Goal: Information Seeking & Learning: Check status

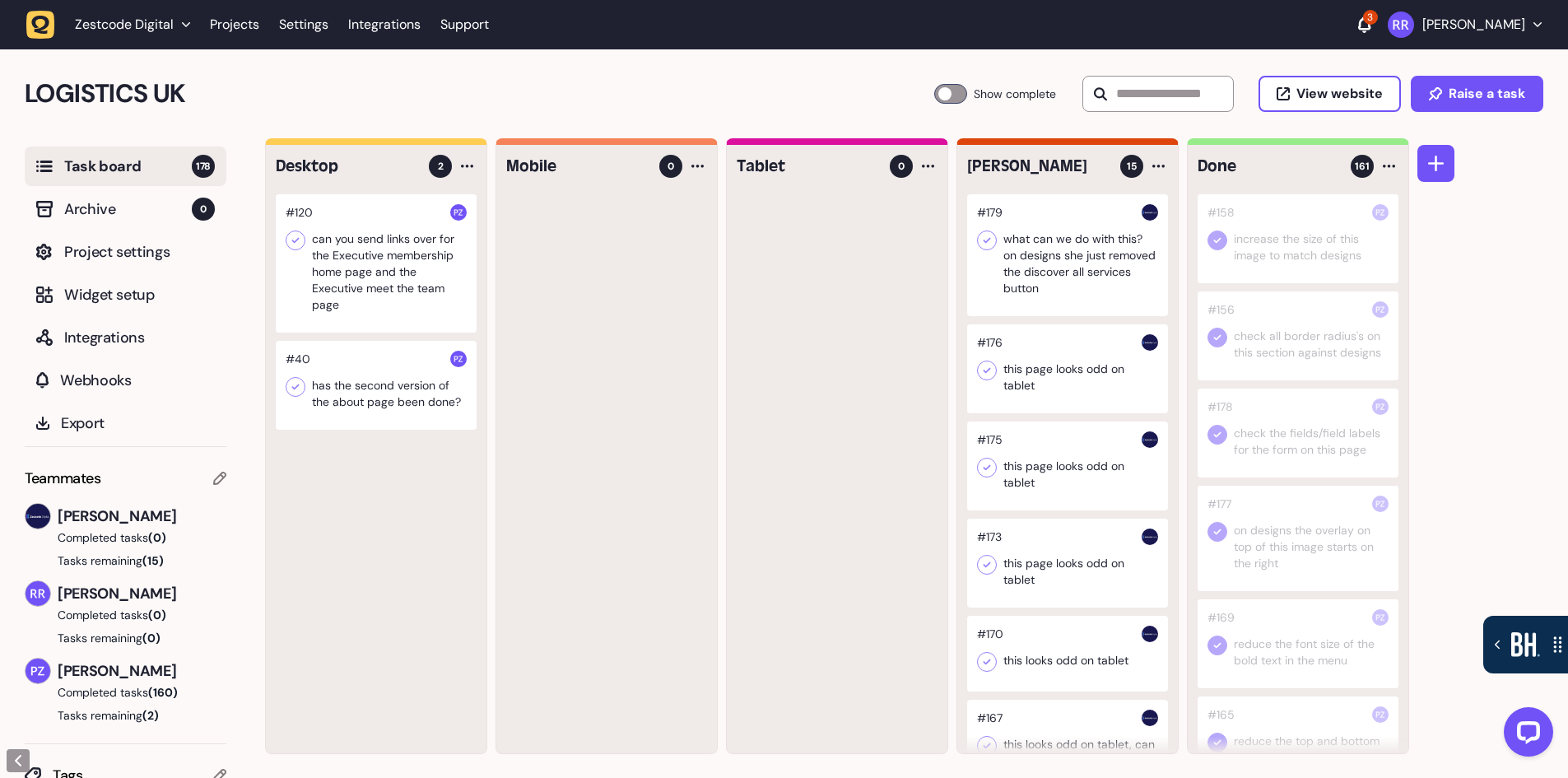
click at [1363, 20] on div "3" at bounding box center [1370, 17] width 15 height 15
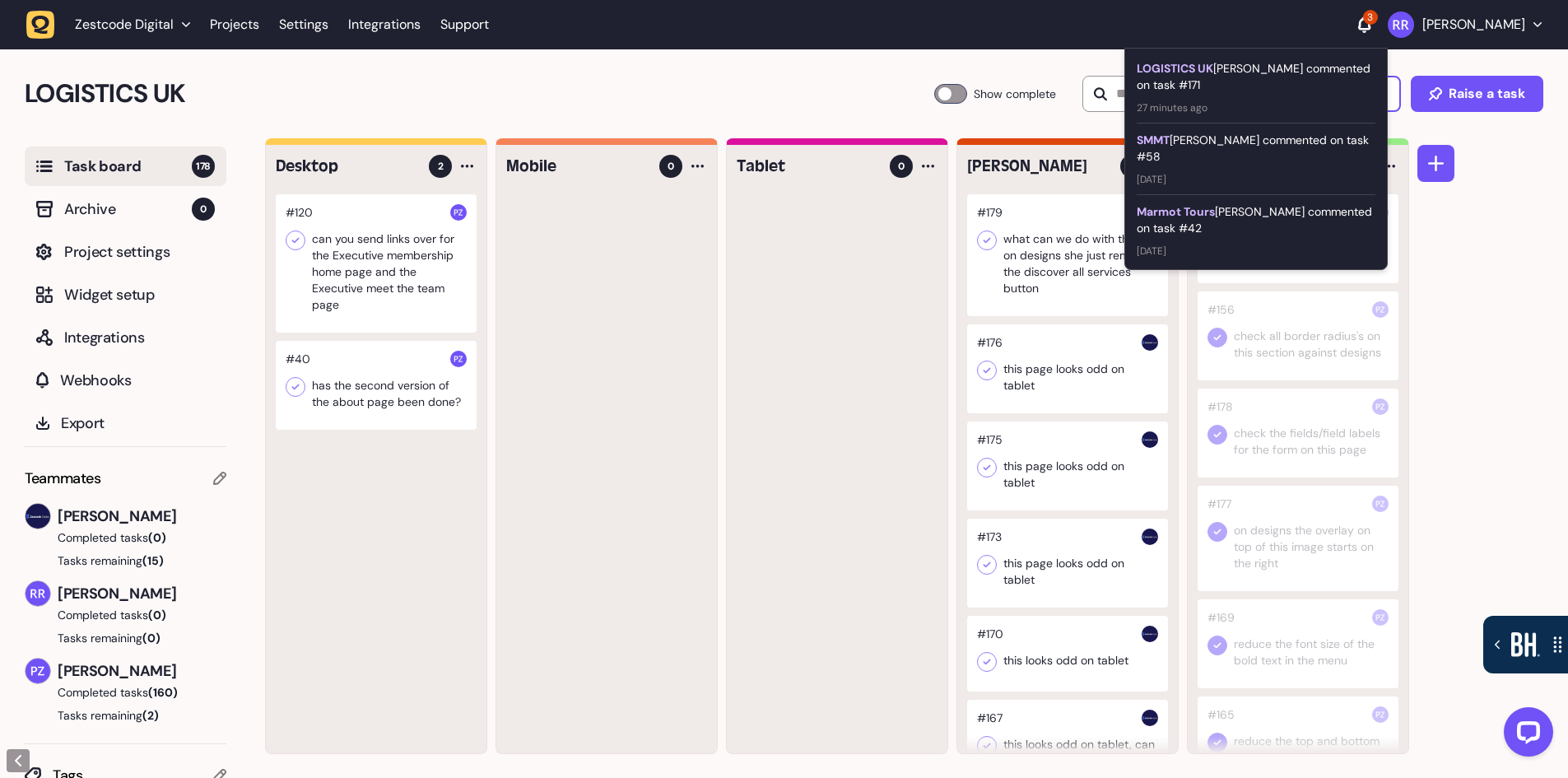
click at [1279, 68] on div "LOGISTICS UK [PERSON_NAME] commented on task #171" at bounding box center [1255, 76] width 238 height 33
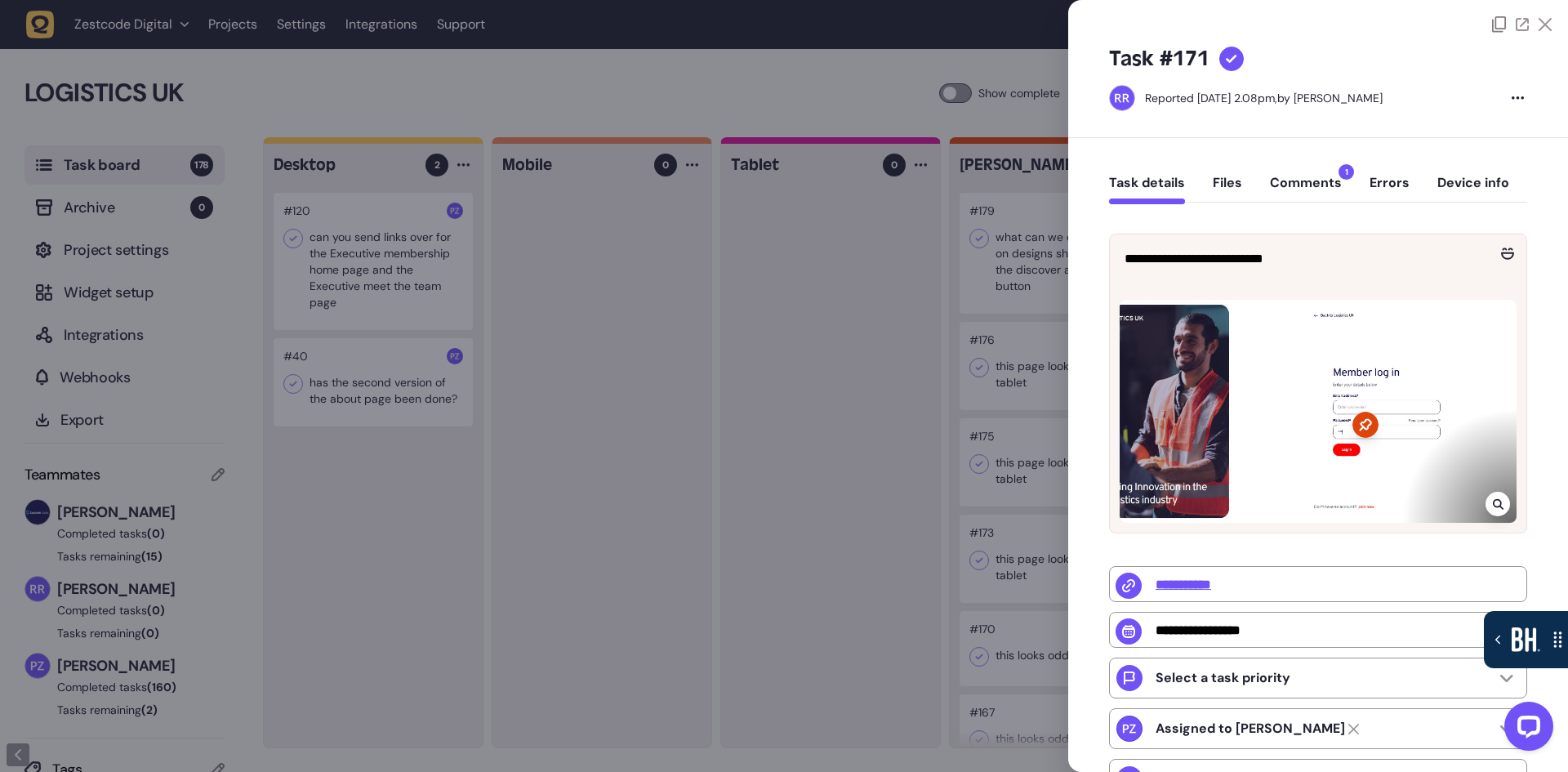
click at [1309, 179] on button "Comments 1" at bounding box center [1306, 189] width 72 height 30
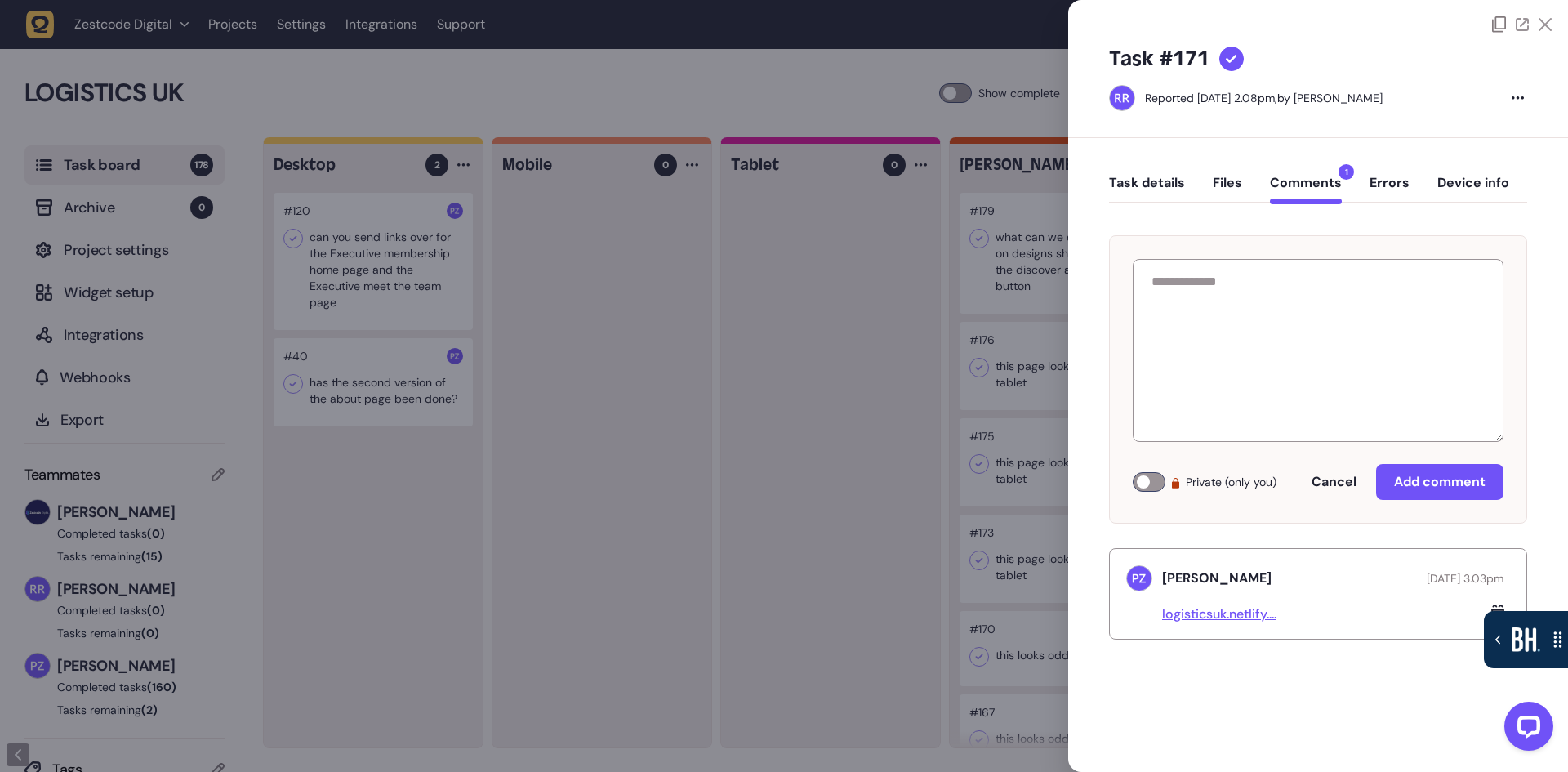
click at [1256, 617] on link "logisticsuk.netlify...." at bounding box center [1219, 614] width 114 height 17
click at [878, 327] on div at bounding box center [784, 386] width 1568 height 772
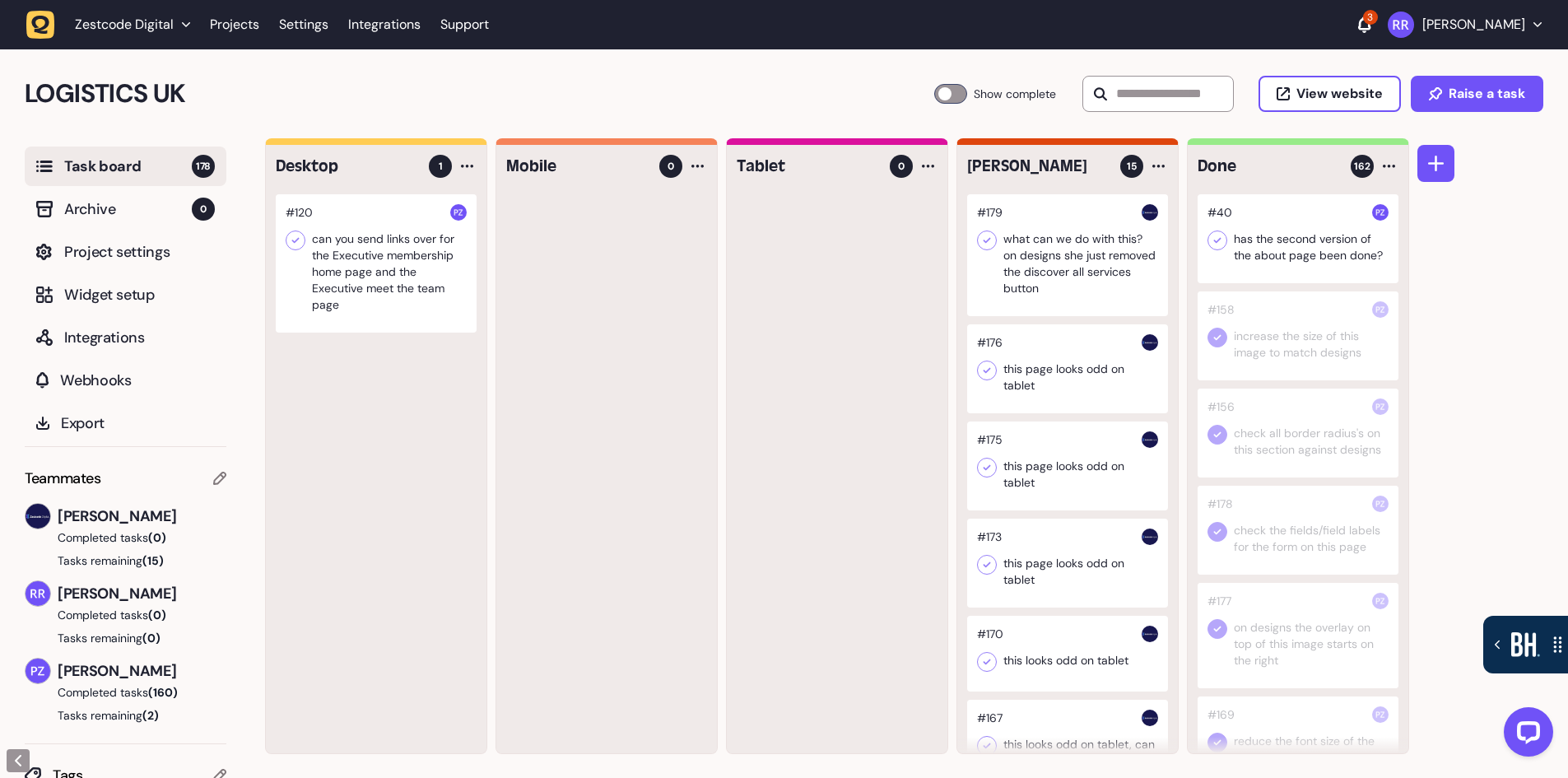
click at [1220, 239] on icon at bounding box center [1218, 240] width 8 height 6
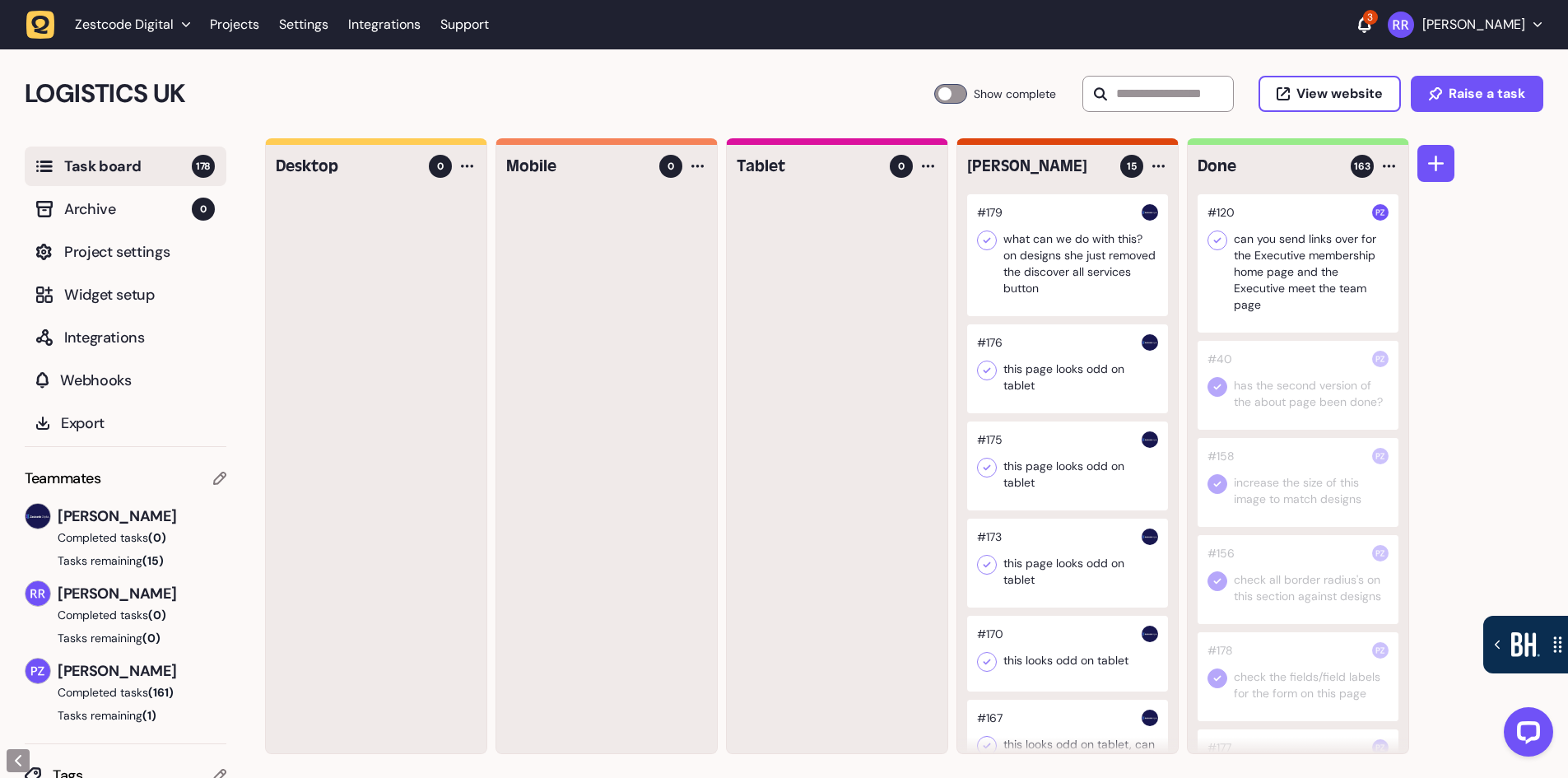
click at [1222, 240] on icon at bounding box center [1217, 240] width 16 height 16
click at [246, 32] on link "Projects" at bounding box center [235, 25] width 50 height 30
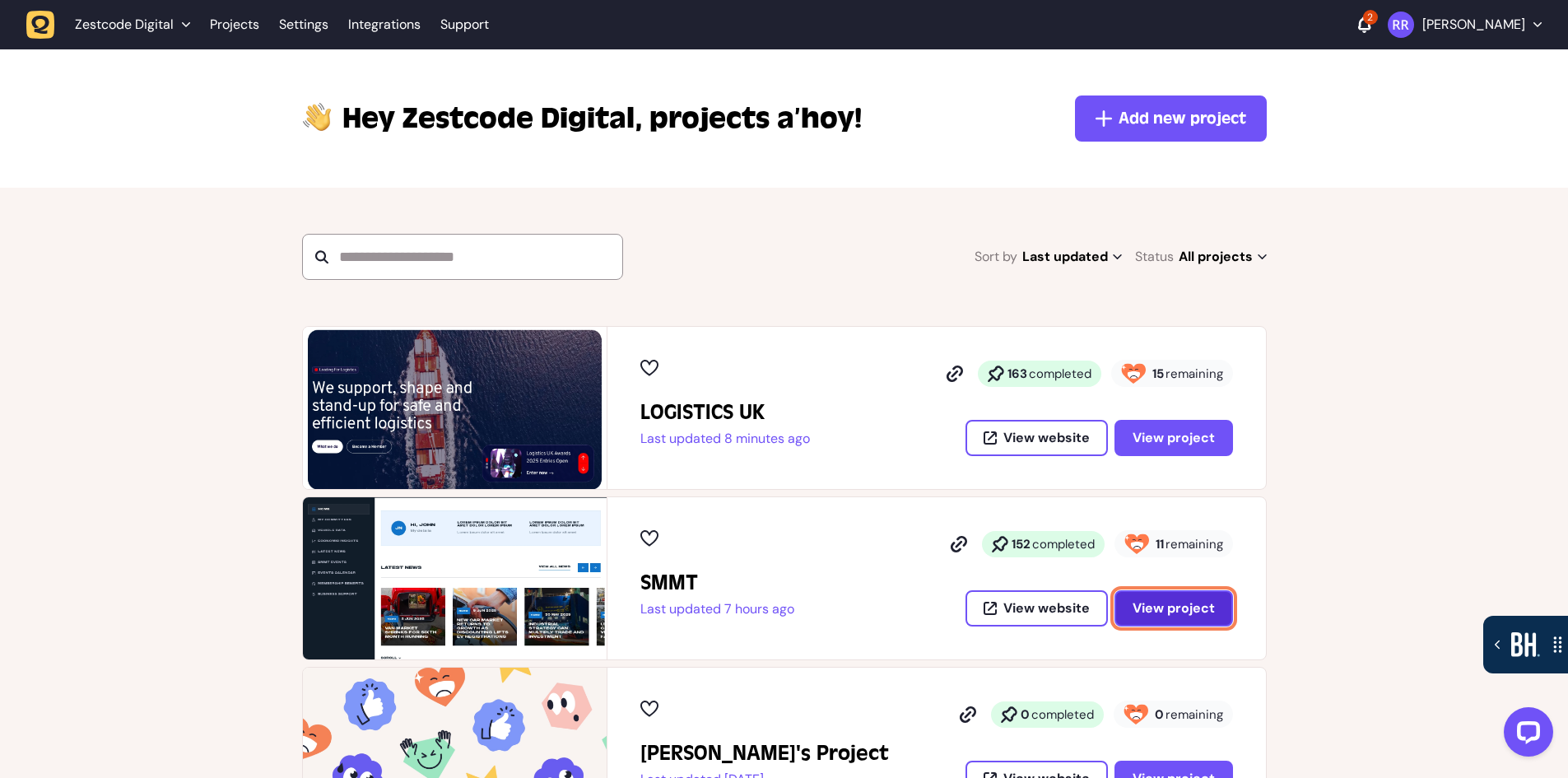
click at [1153, 605] on span "View project" at bounding box center [1173, 608] width 82 height 13
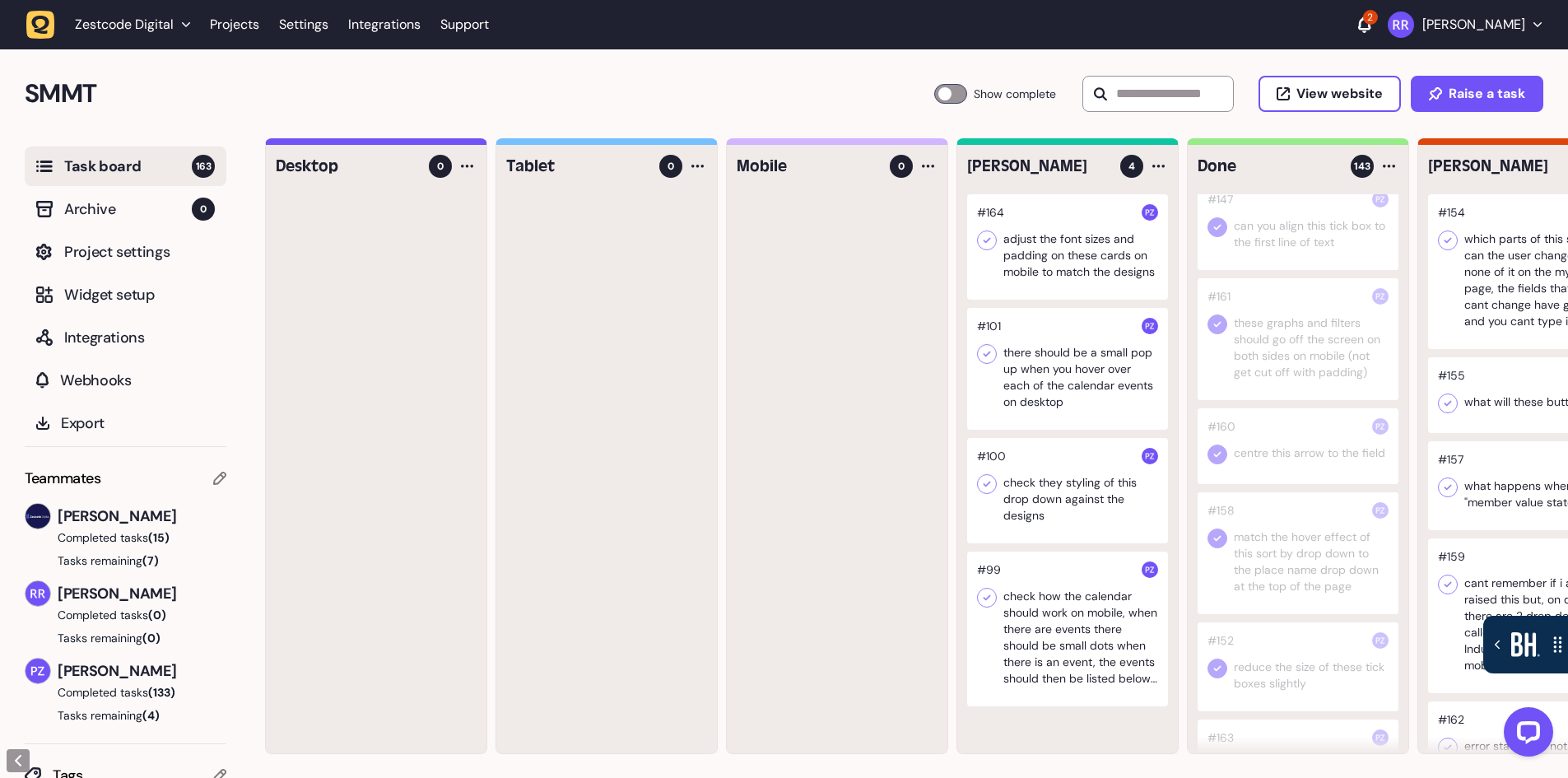
scroll to position [165, 0]
click at [1132, 86] on input "text" at bounding box center [1158, 94] width 151 height 36
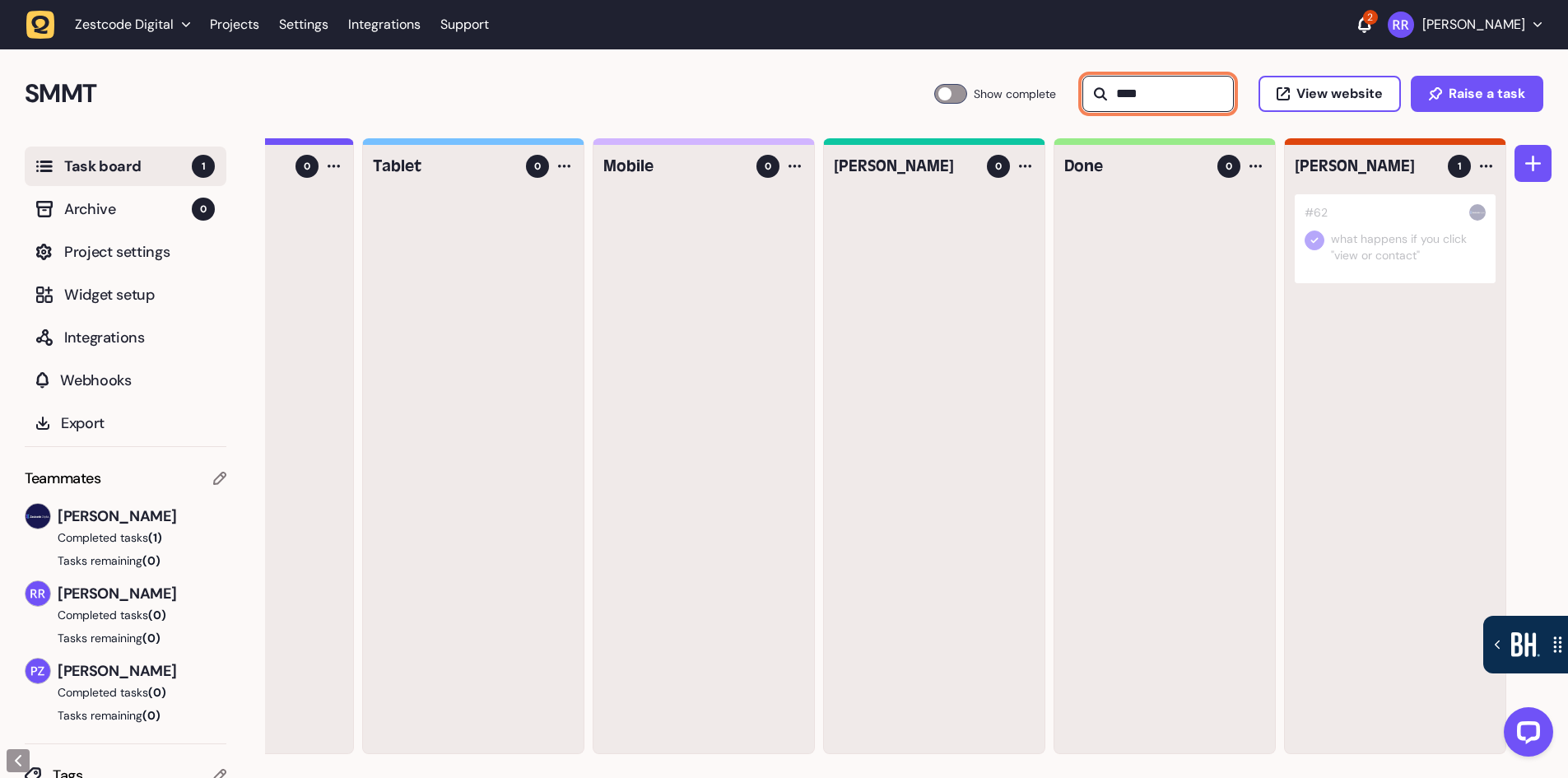
type input "****"
click at [1377, 248] on div at bounding box center [1395, 239] width 201 height 89
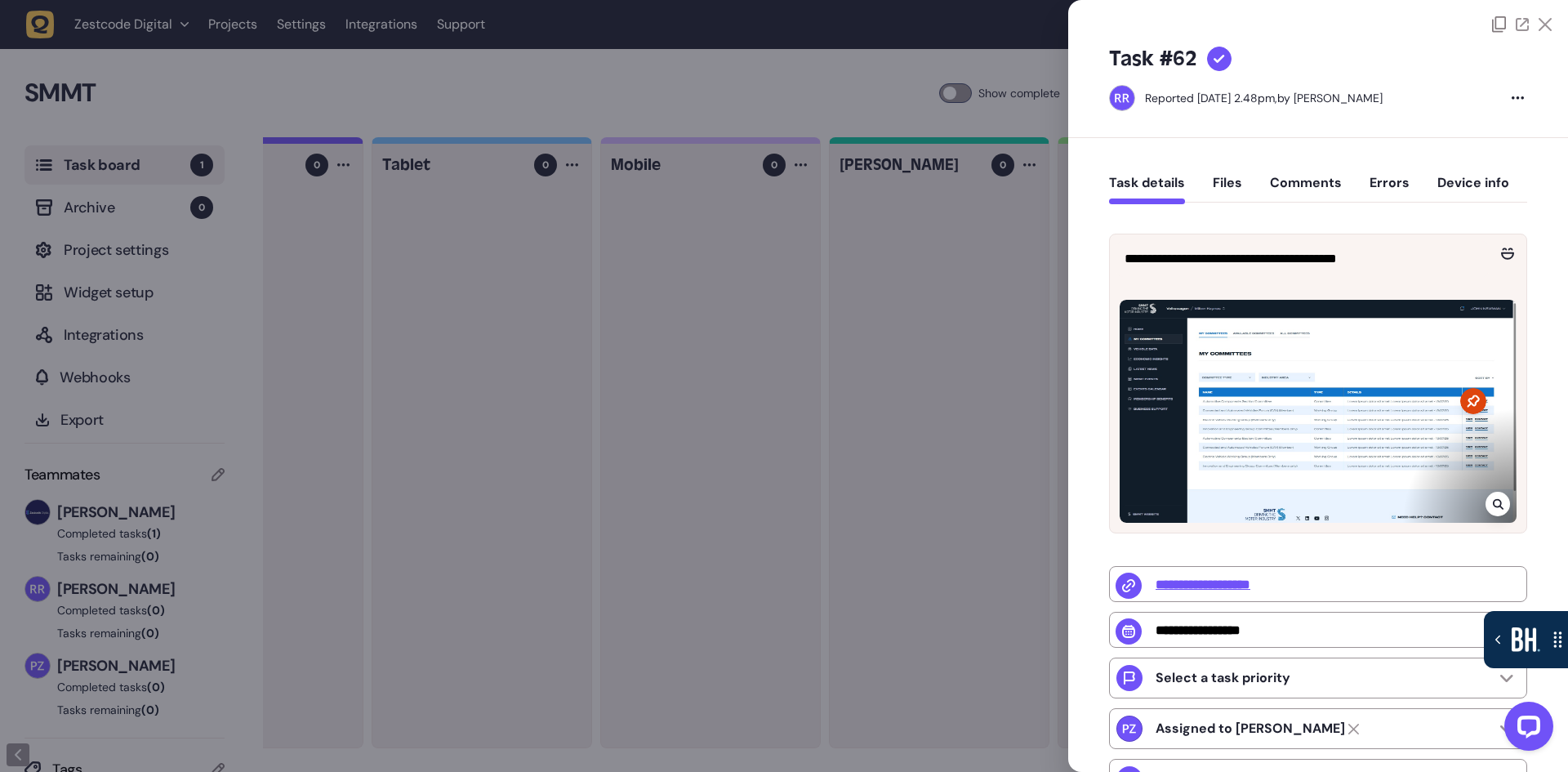
click at [1493, 501] on icon at bounding box center [1498, 504] width 11 height 13
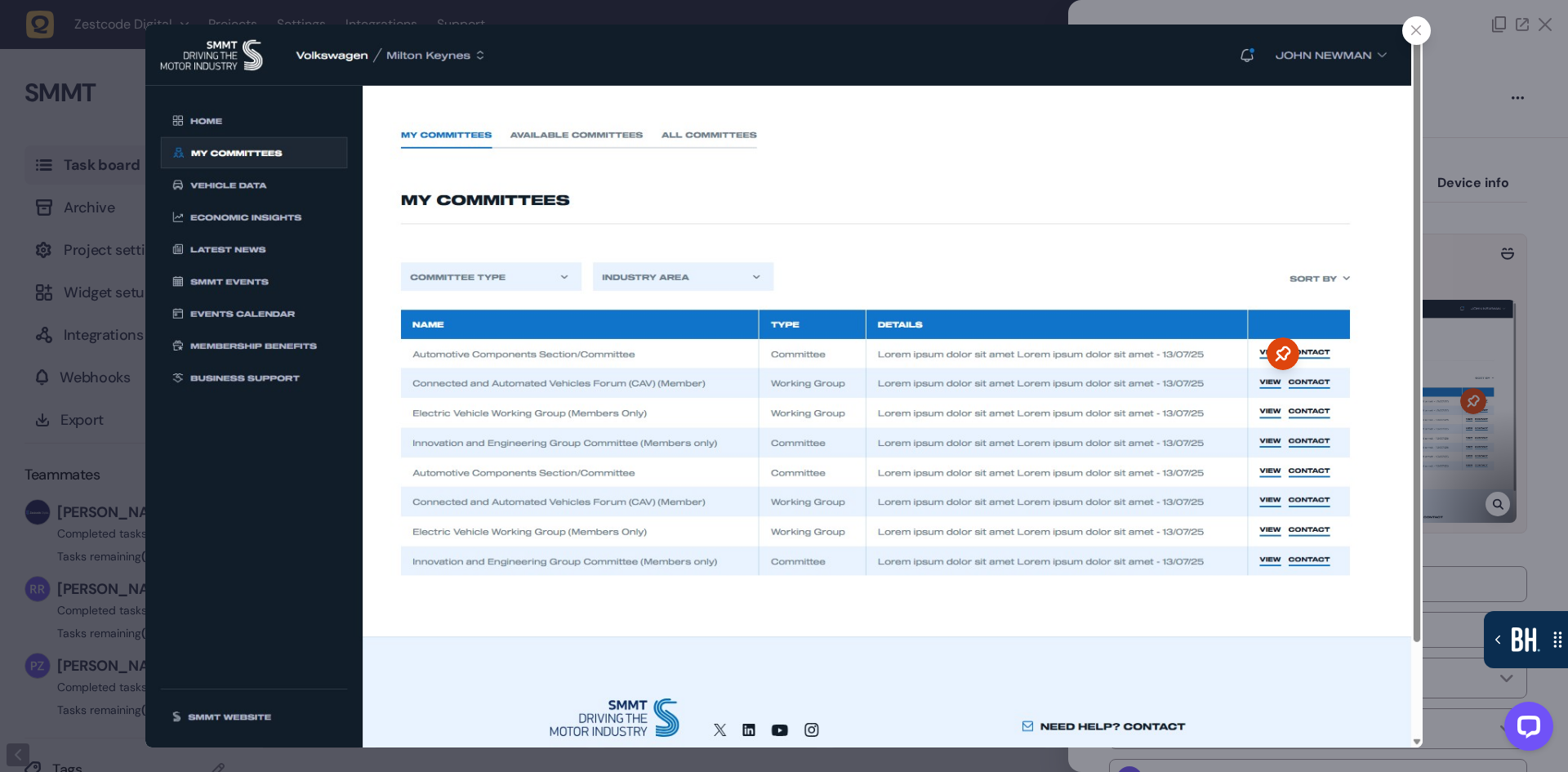
click at [1416, 28] on icon at bounding box center [1416, 31] width 11 height 11
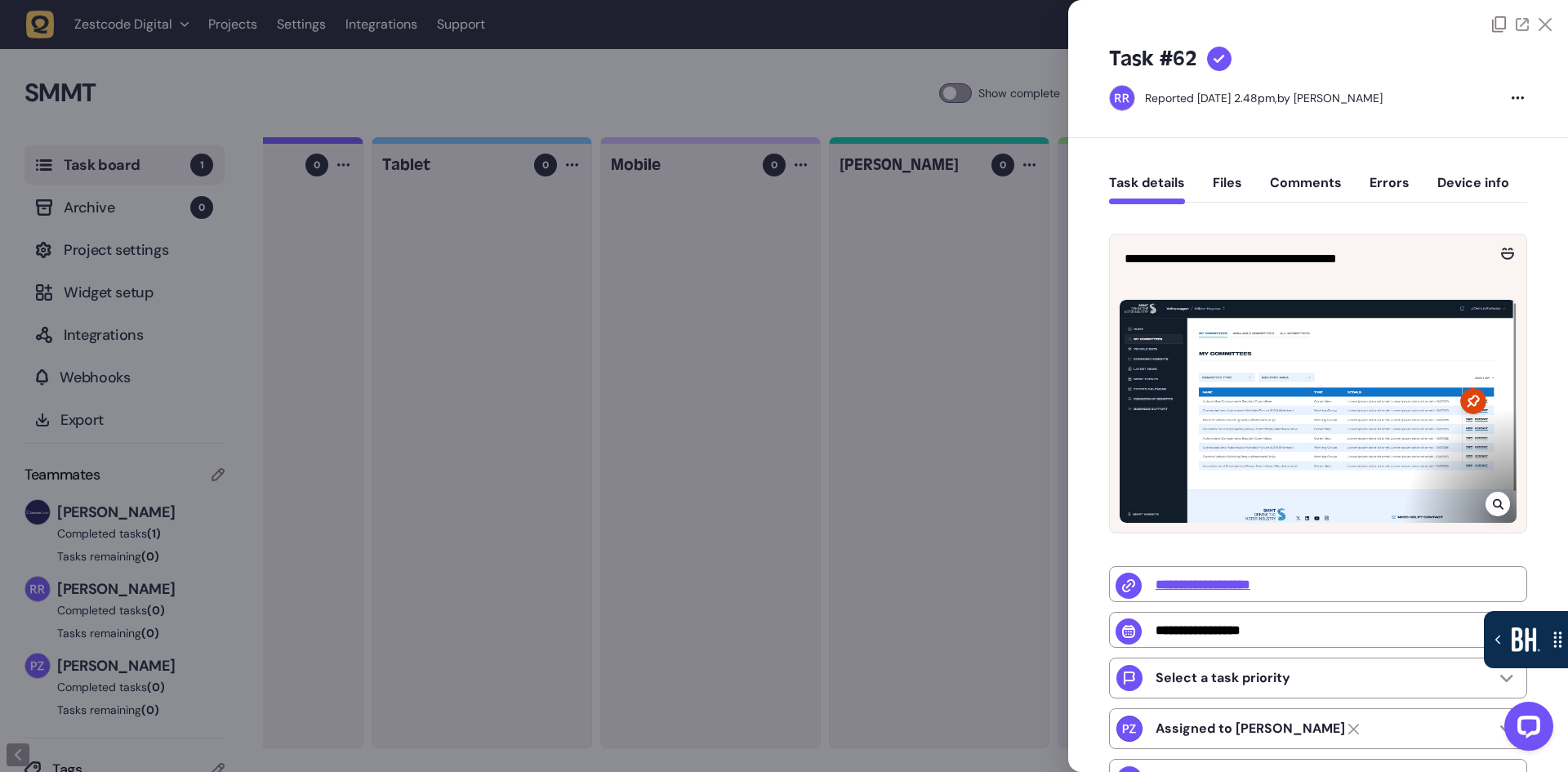
click at [453, 81] on div at bounding box center [784, 386] width 1568 height 772
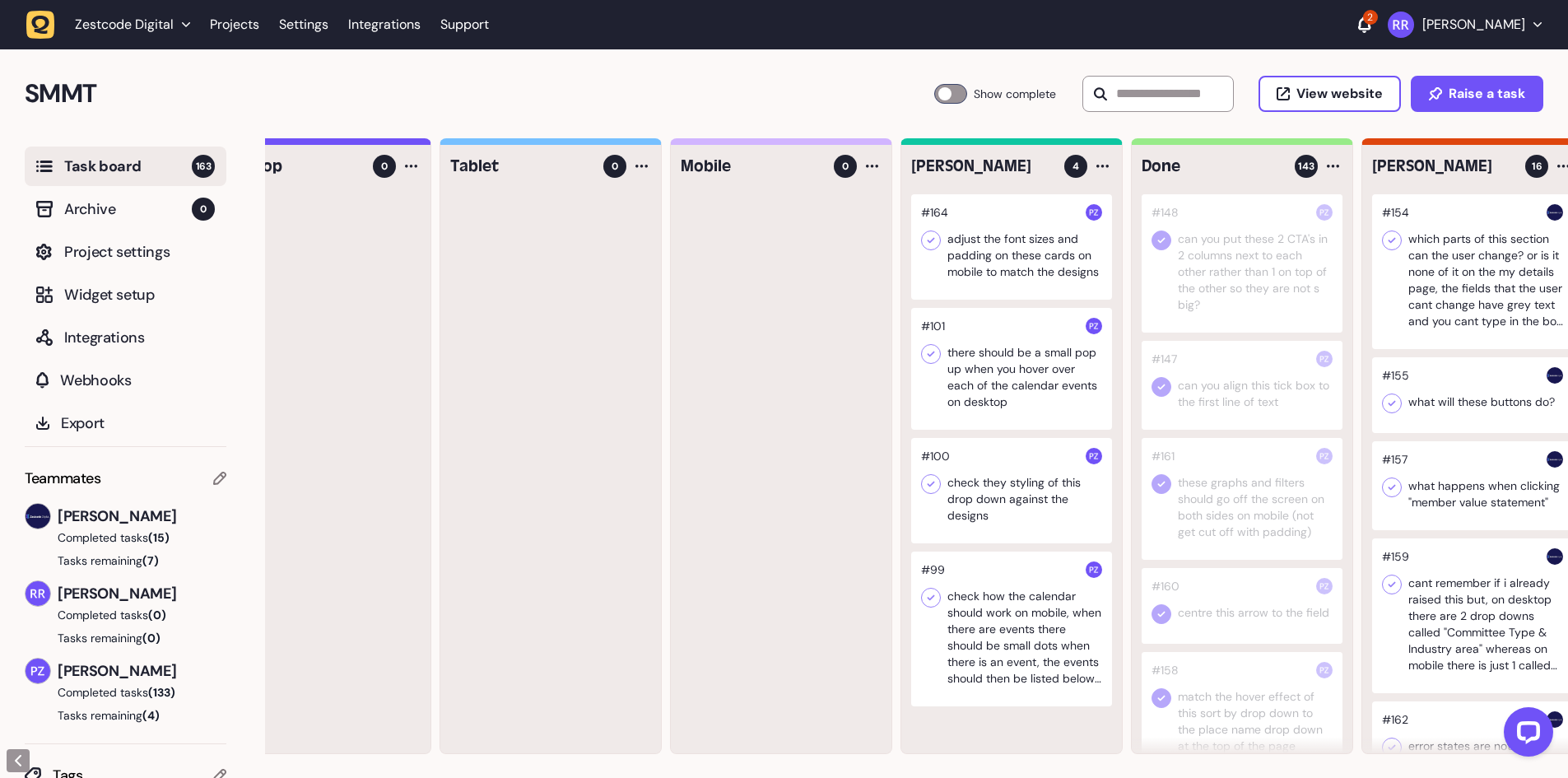
scroll to position [0, 133]
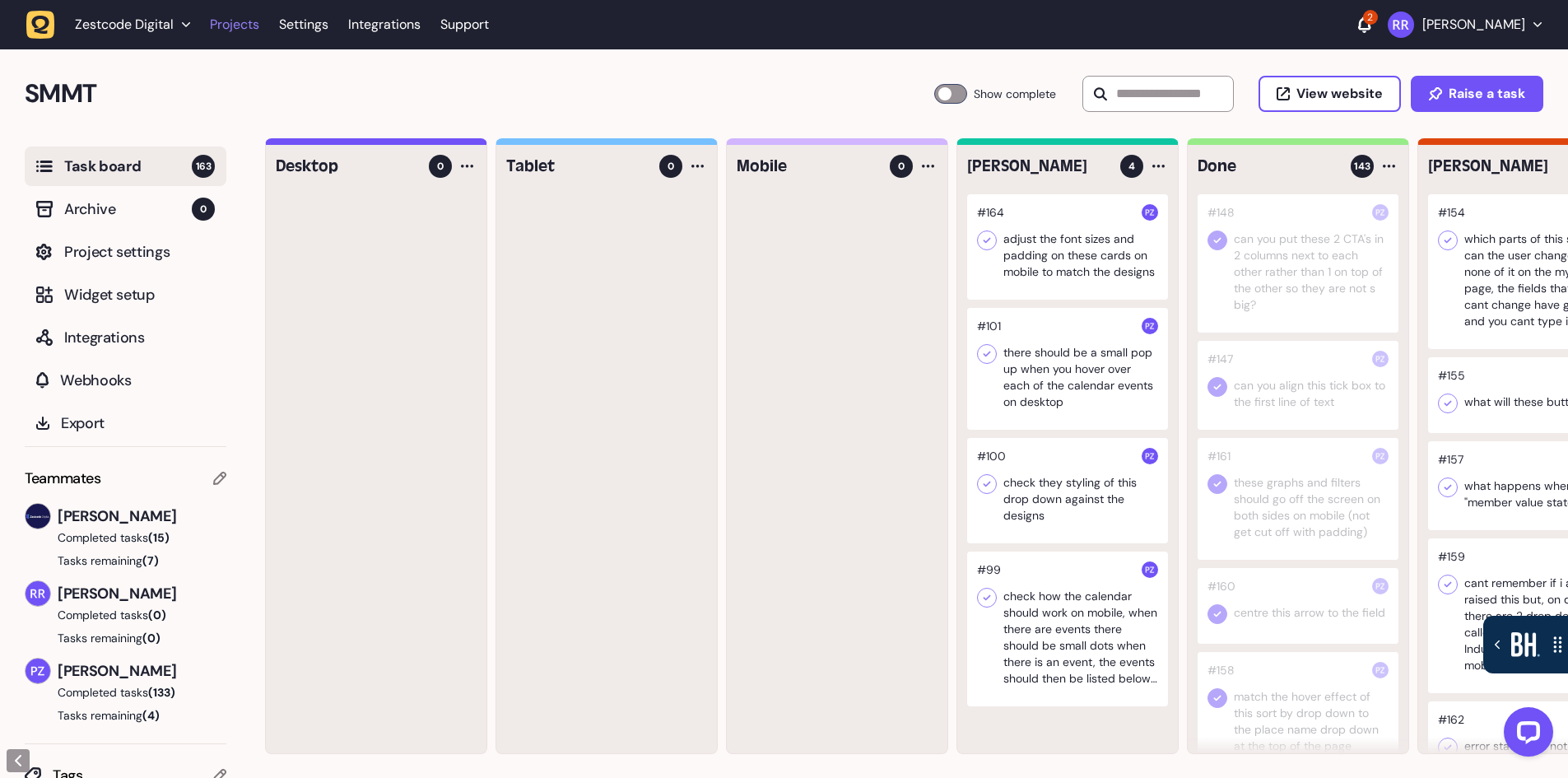
click at [235, 21] on link "Projects" at bounding box center [235, 25] width 50 height 30
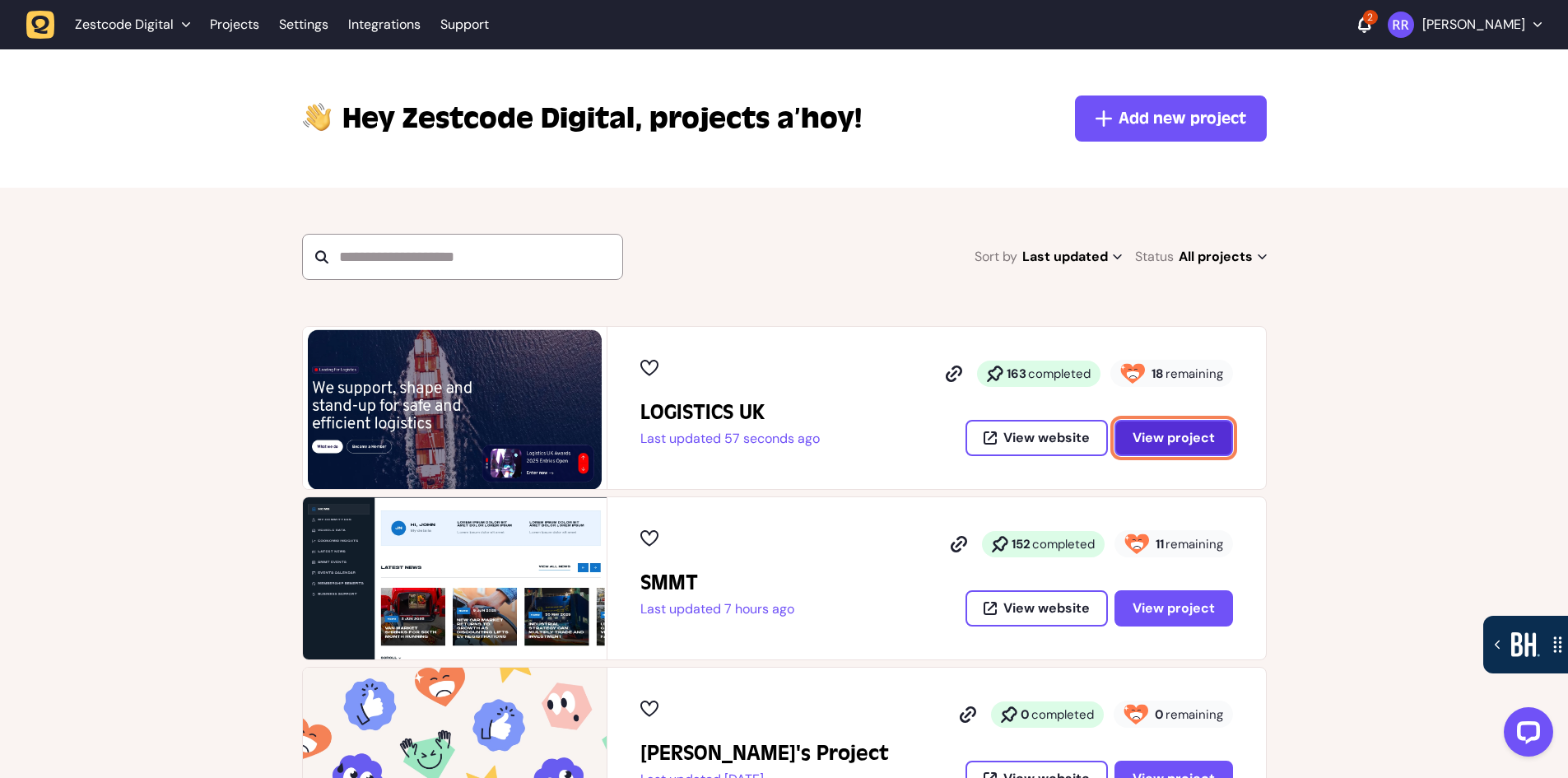
click at [1206, 434] on span "View project" at bounding box center [1173, 438] width 82 height 13
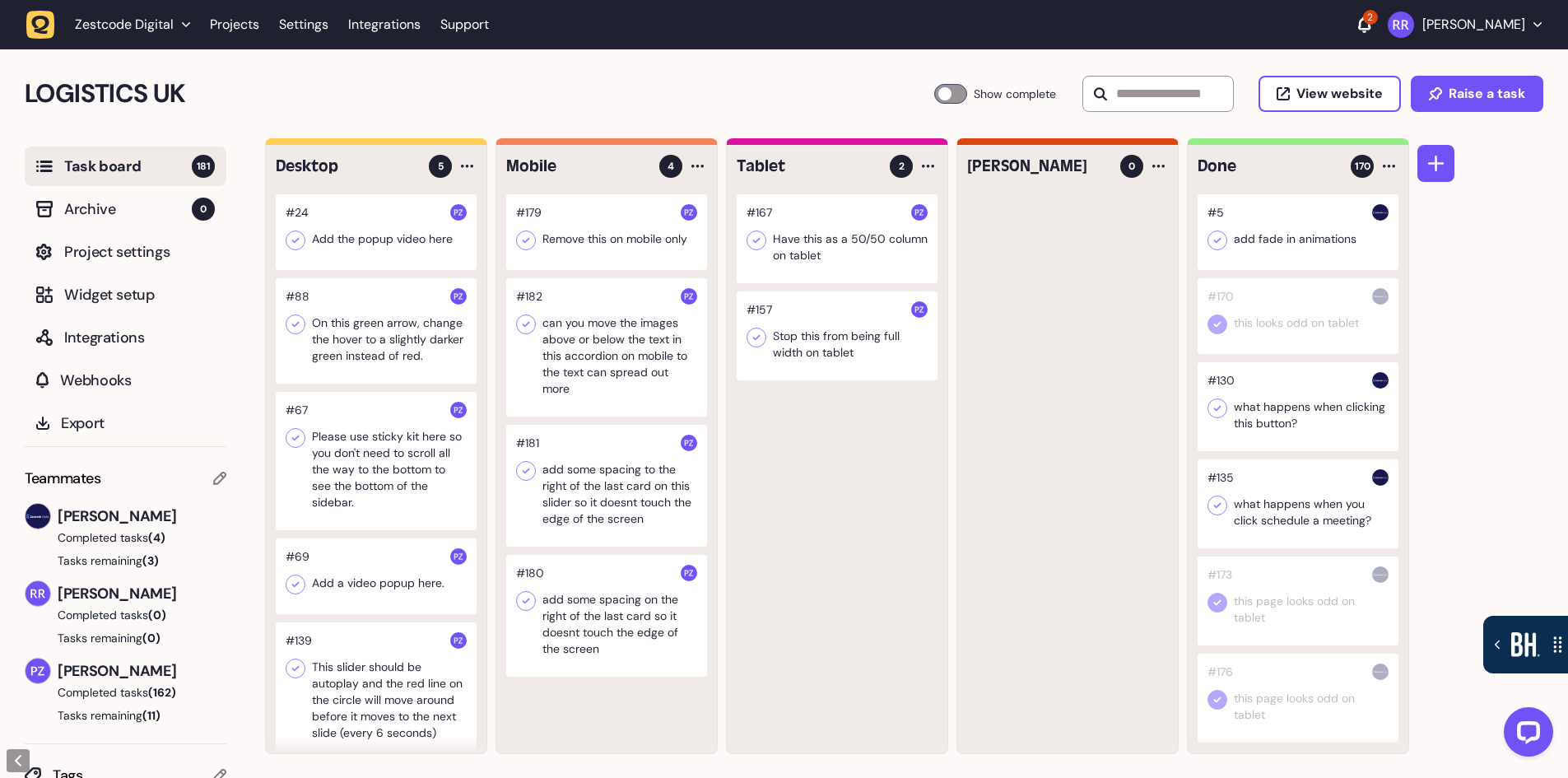
scroll to position [17, 0]
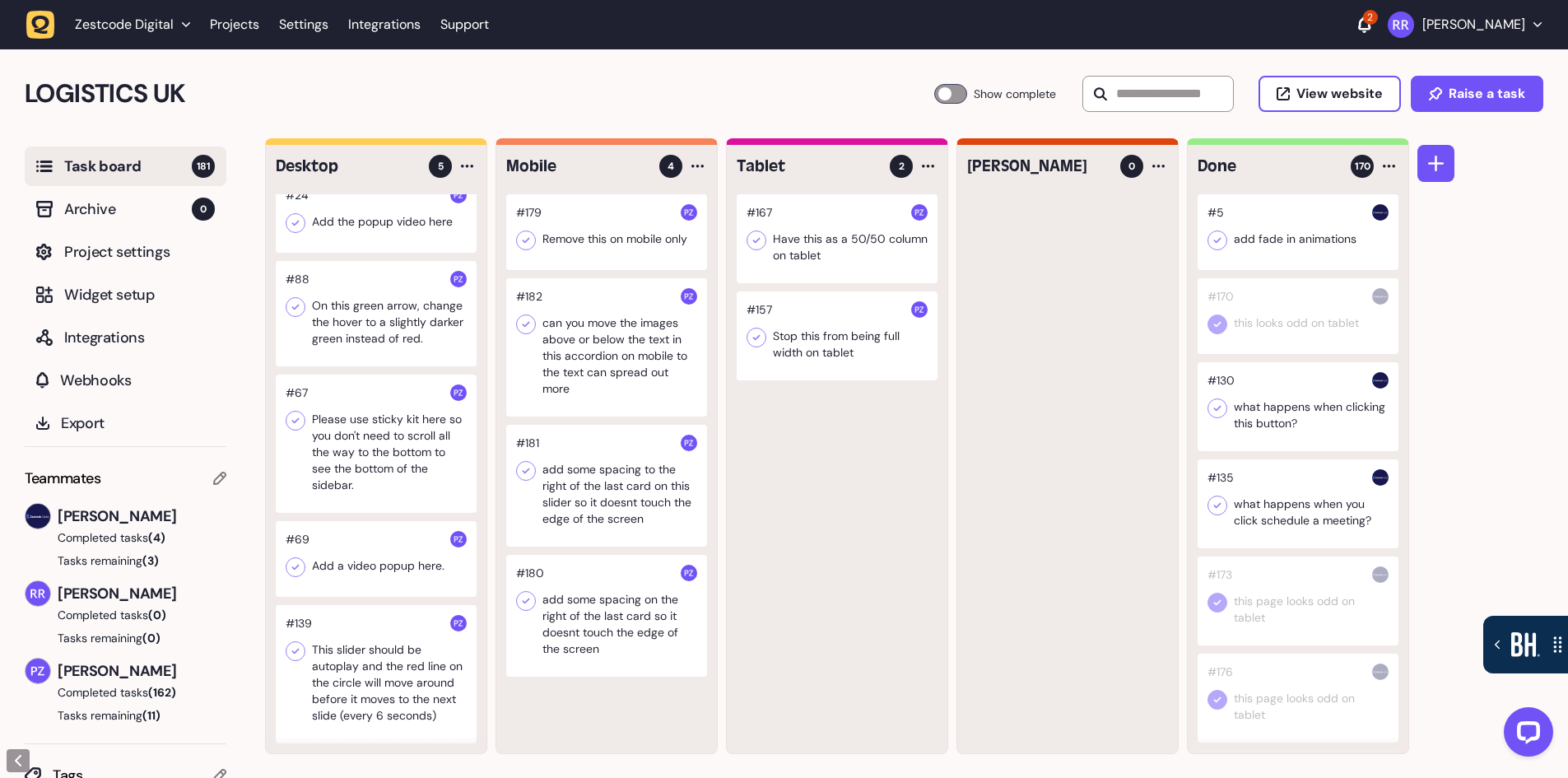
click at [602, 247] on div at bounding box center [606, 232] width 201 height 76
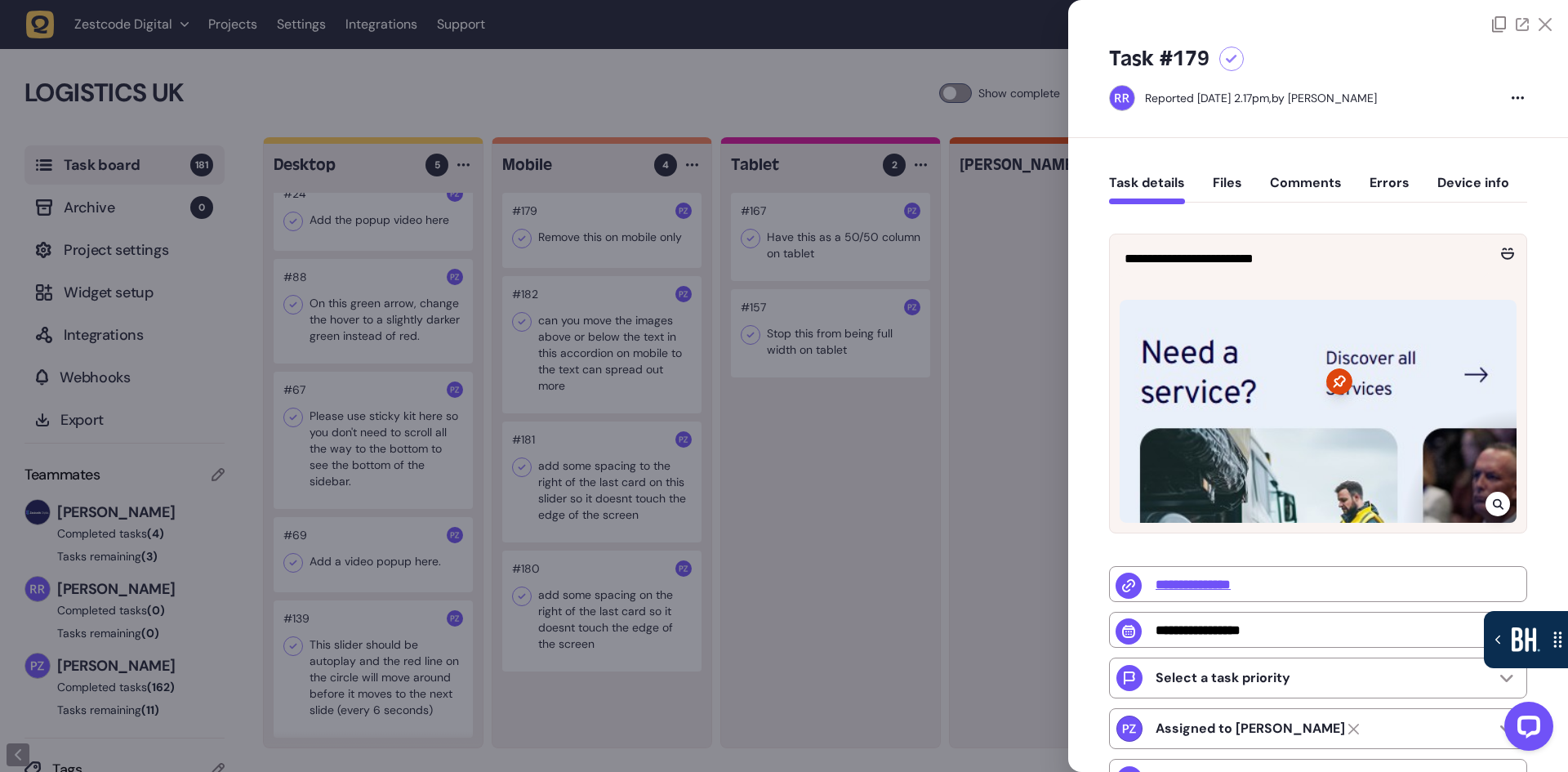
click at [958, 527] on div at bounding box center [784, 386] width 1568 height 772
